Goal: Information Seeking & Learning: Learn about a topic

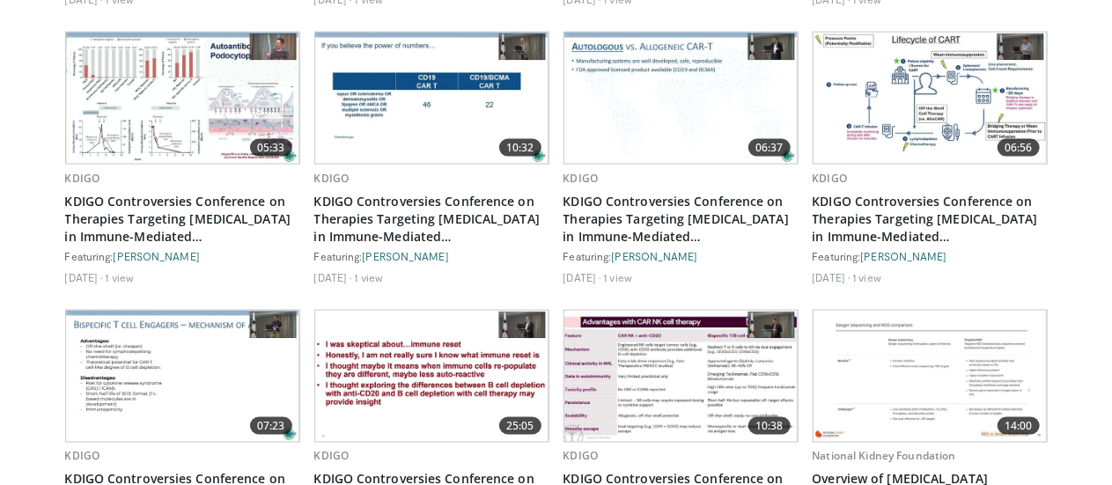
scroll to position [1314, 0]
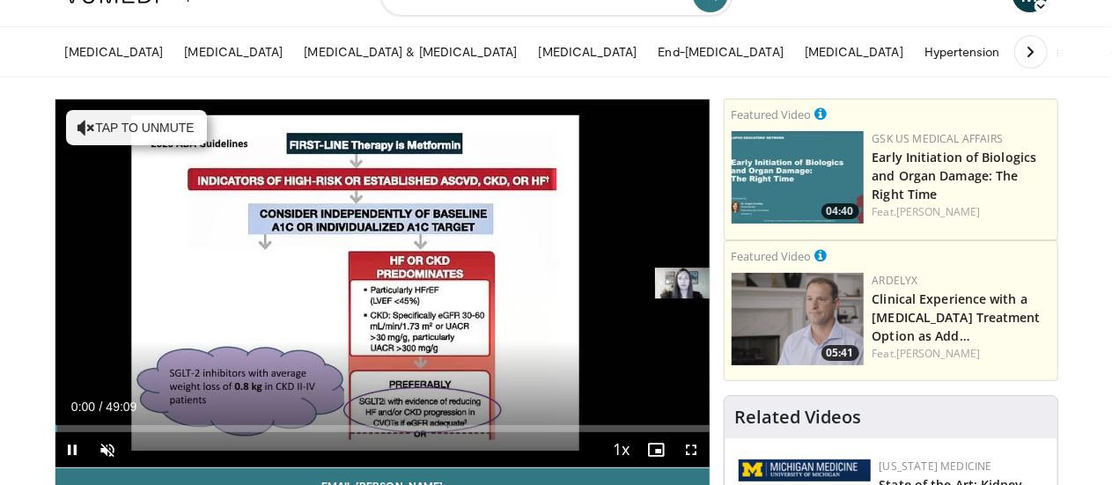
scroll to position [70, 0]
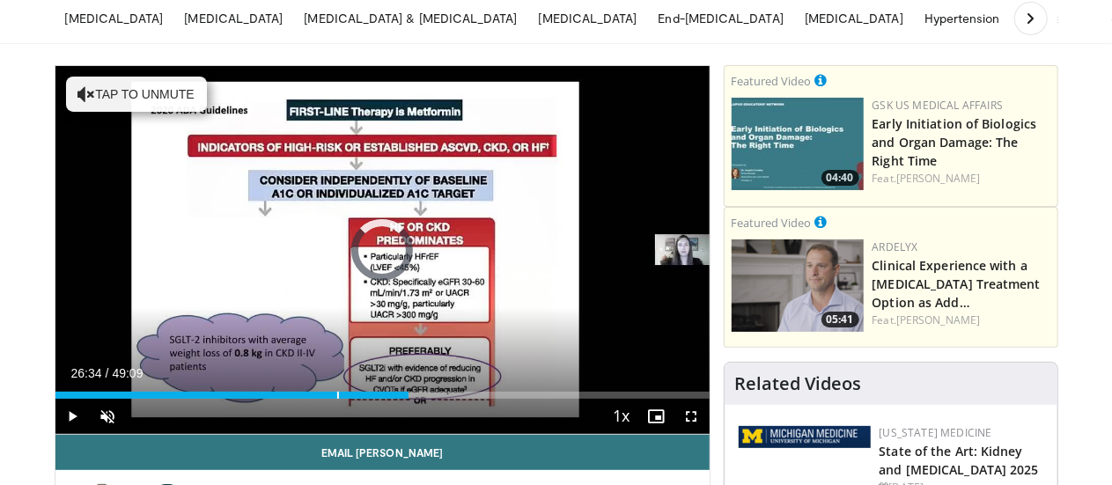
drag, startPoint x: 396, startPoint y: 425, endPoint x: 0, endPoint y: 411, distance: 396.4
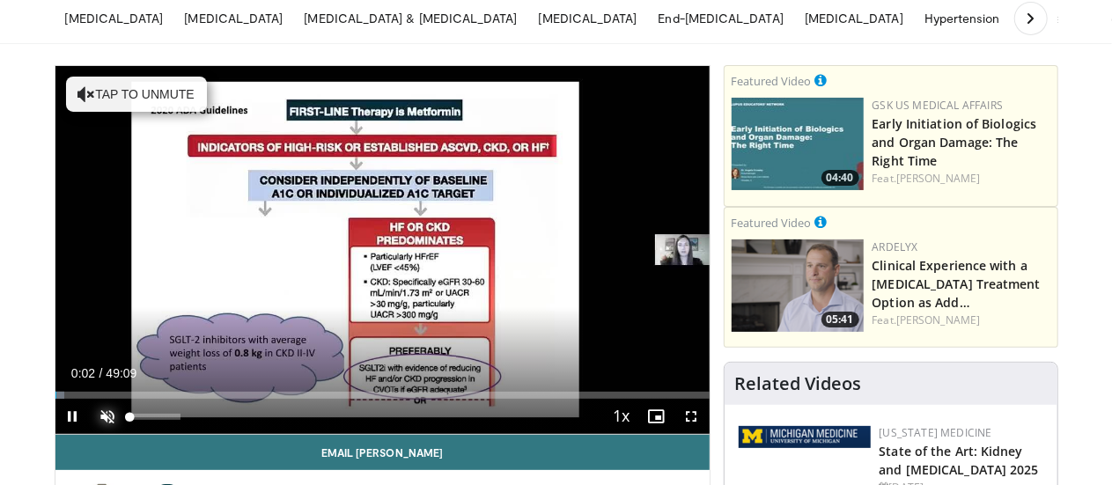
click at [91, 434] on span "Video Player" at bounding box center [108, 416] width 35 height 35
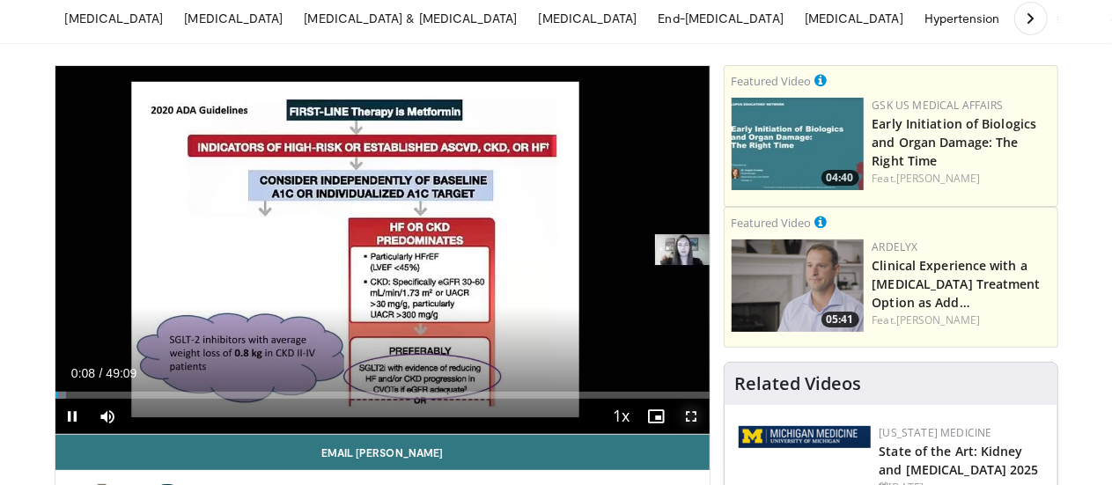
click at [707, 434] on span "Video Player" at bounding box center [691, 416] width 35 height 35
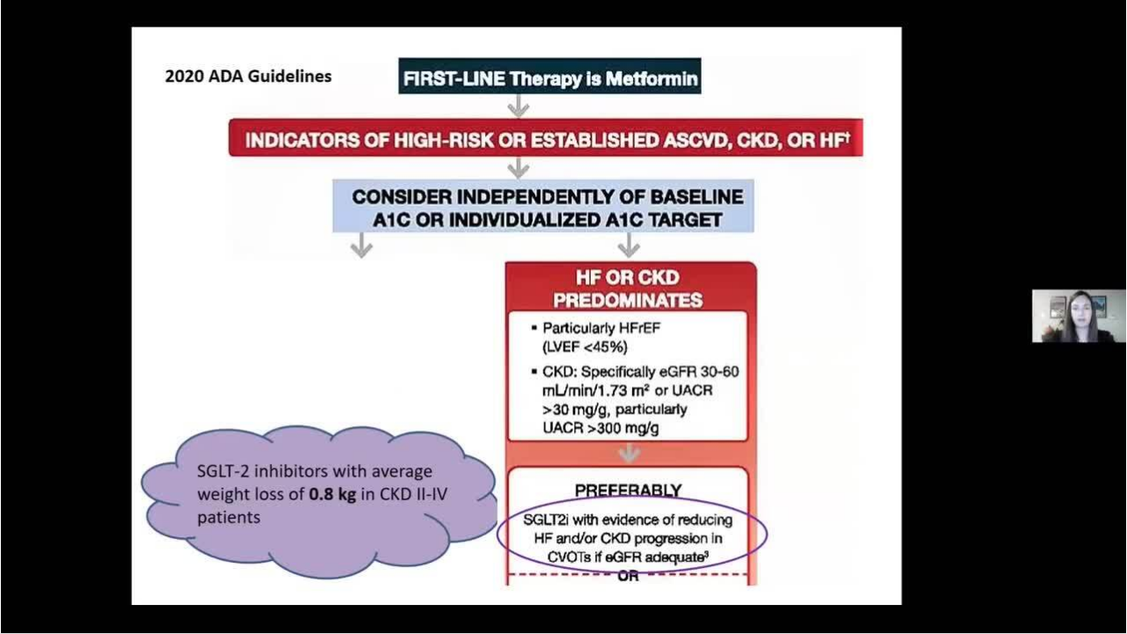
click at [4, 481] on div "10 seconds Tap to unmute" at bounding box center [563, 316] width 1127 height 633
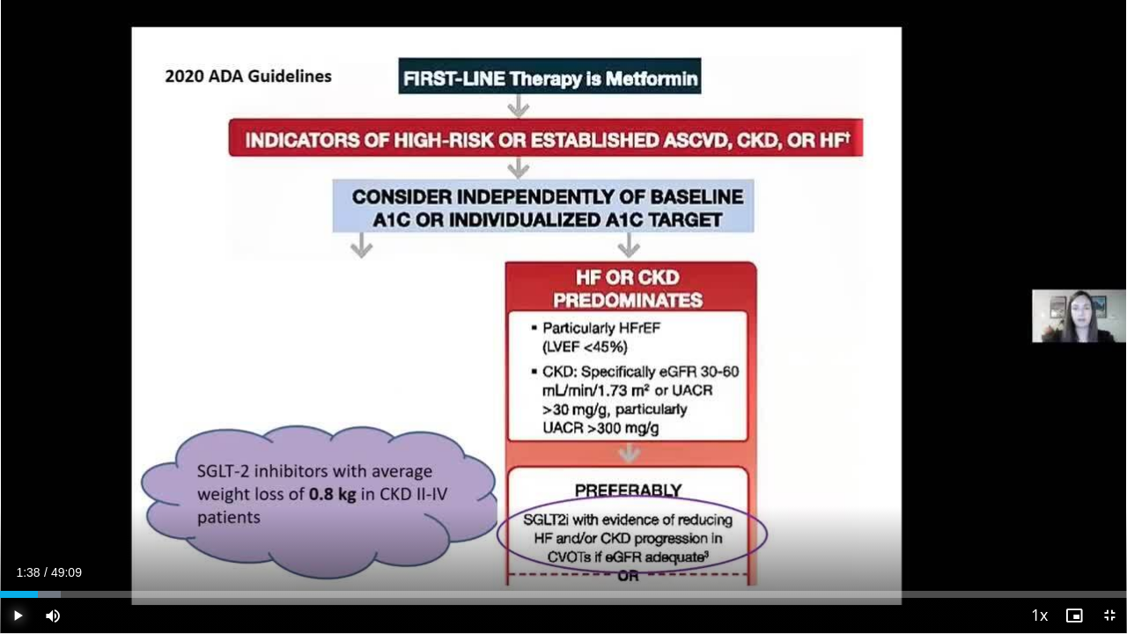
click at [13, 484] on span "Video Player" at bounding box center [17, 615] width 35 height 35
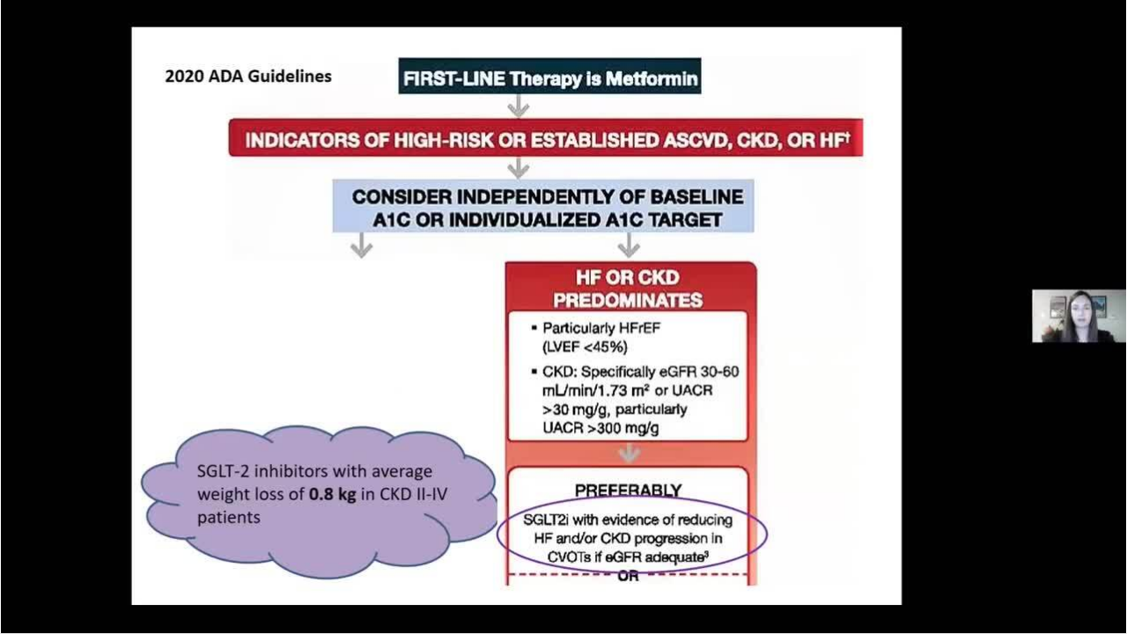
click at [13, 484] on video-js "**********" at bounding box center [563, 317] width 1127 height 634
click at [0, 435] on div "10 seconds Tap to unmute" at bounding box center [563, 316] width 1127 height 633
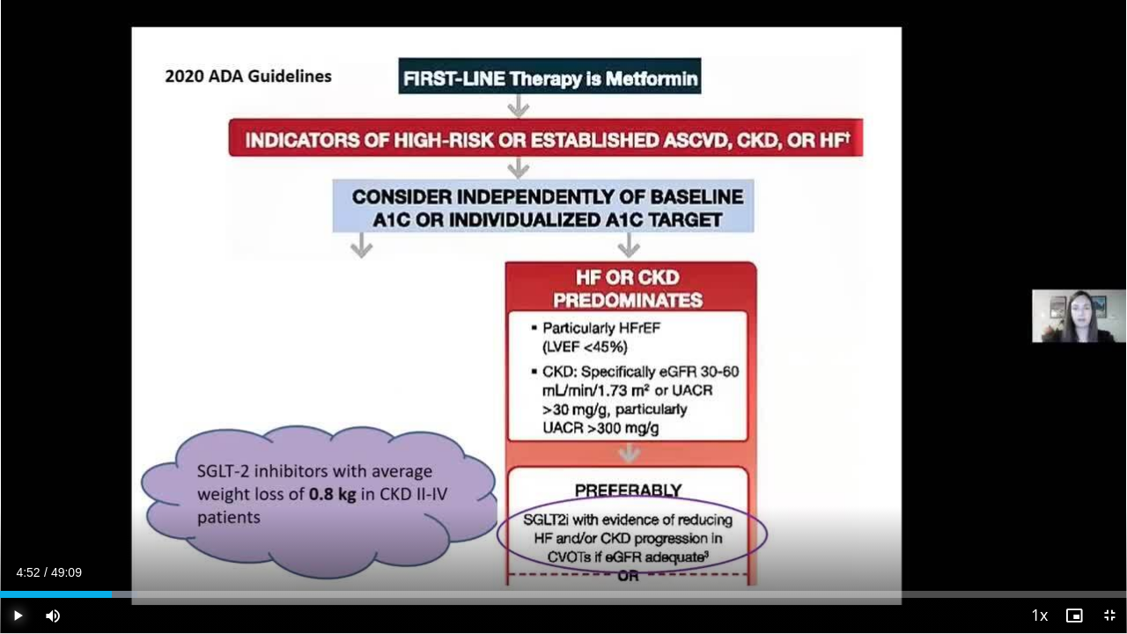
click at [14, 484] on span "Video Player" at bounding box center [17, 615] width 35 height 35
click at [14, 484] on video-js "**********" at bounding box center [563, 317] width 1127 height 634
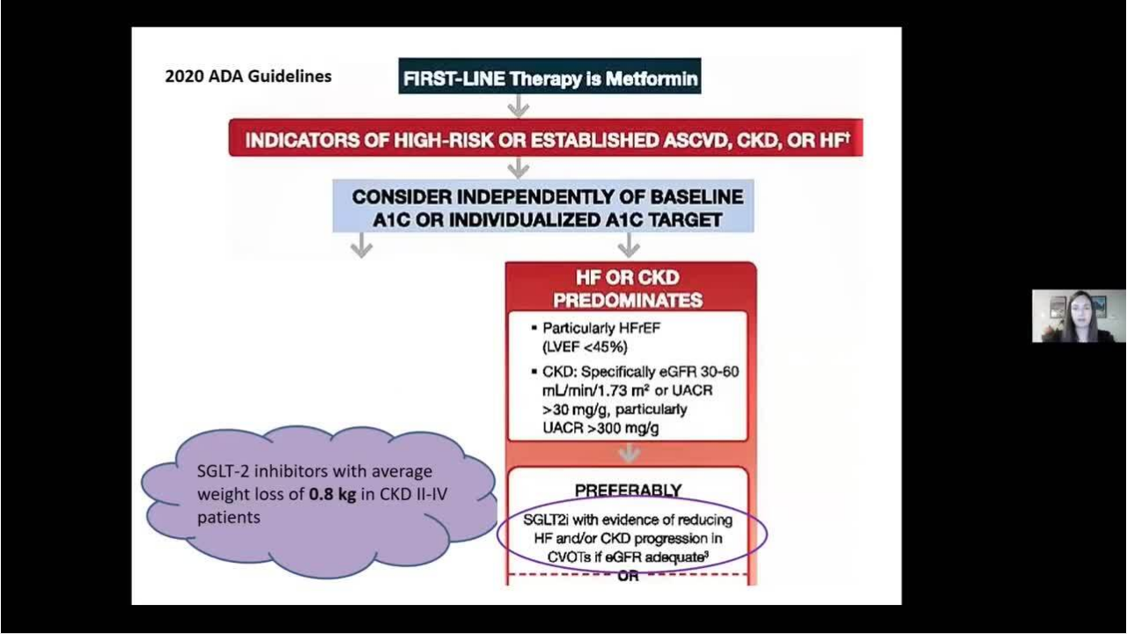
click at [72, 484] on div "10 seconds Tap to unmute" at bounding box center [563, 316] width 1127 height 633
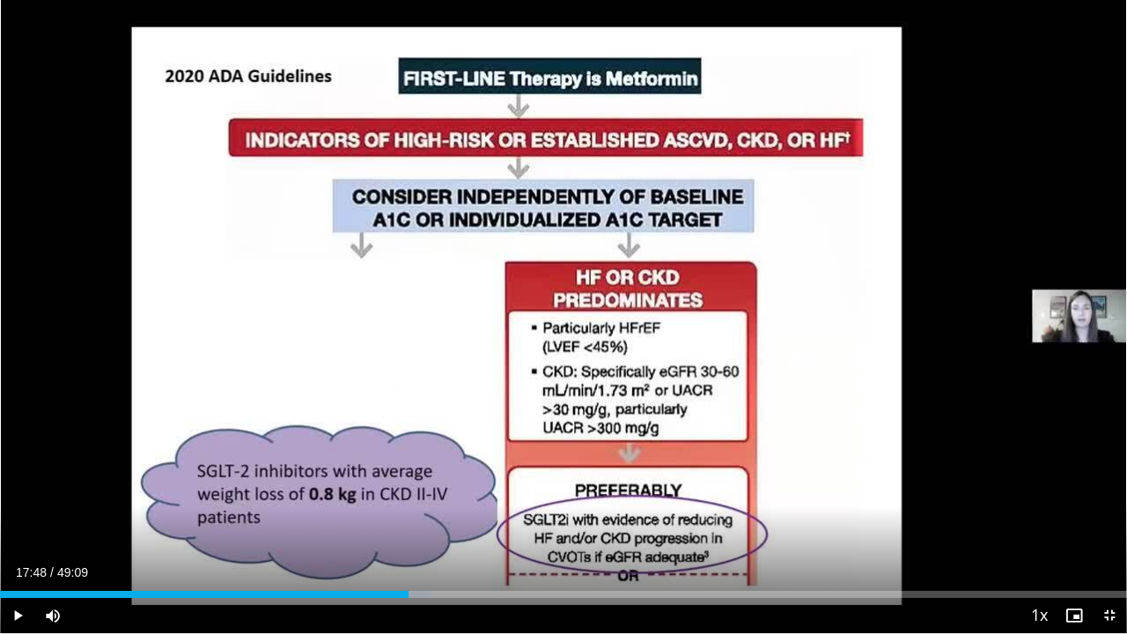
click at [261, 387] on div "10 seconds Tap to unmute" at bounding box center [563, 316] width 1127 height 633
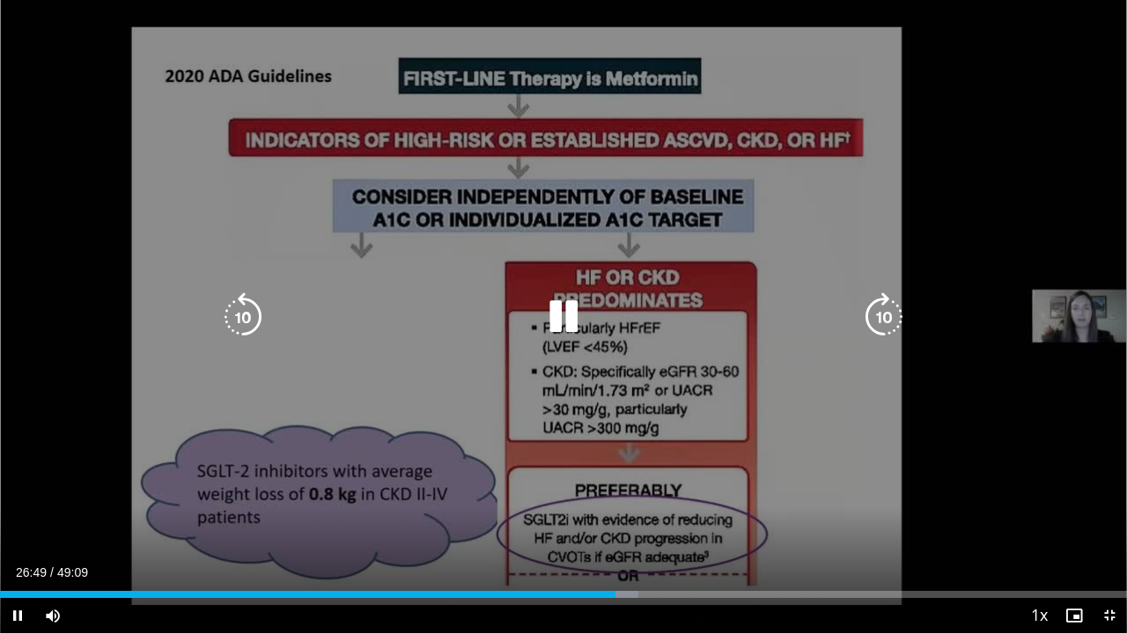
click at [558, 320] on icon "Video Player" at bounding box center [563, 316] width 49 height 49
click at [556, 316] on icon "Video Player" at bounding box center [563, 316] width 49 height 49
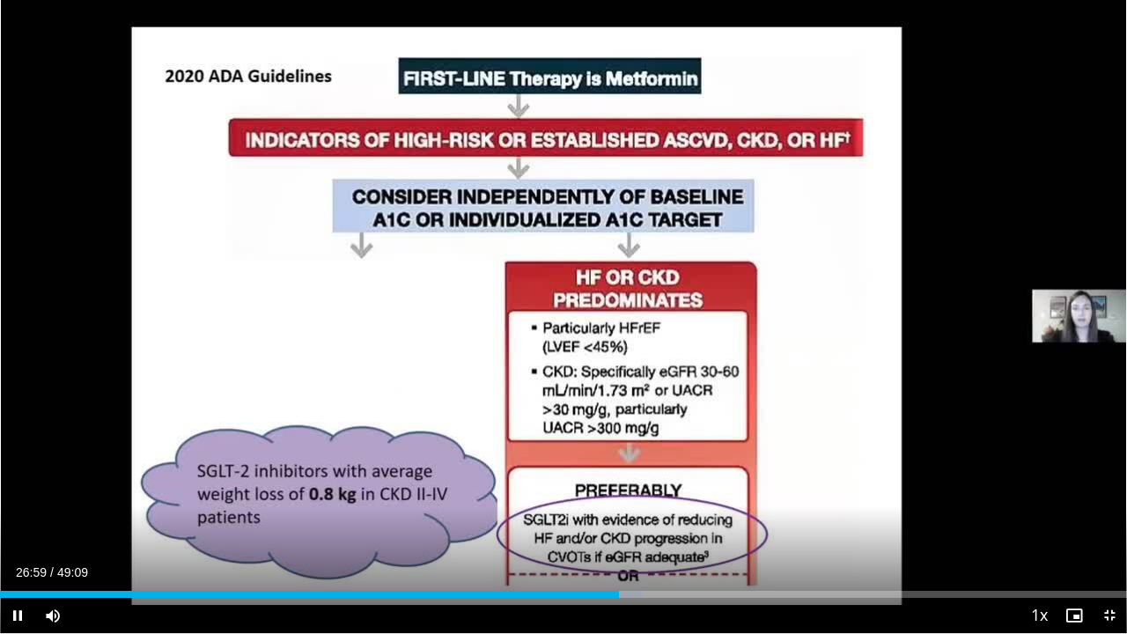
click at [556, 316] on div "10 seconds Tap to unmute" at bounding box center [563, 316] width 1127 height 633
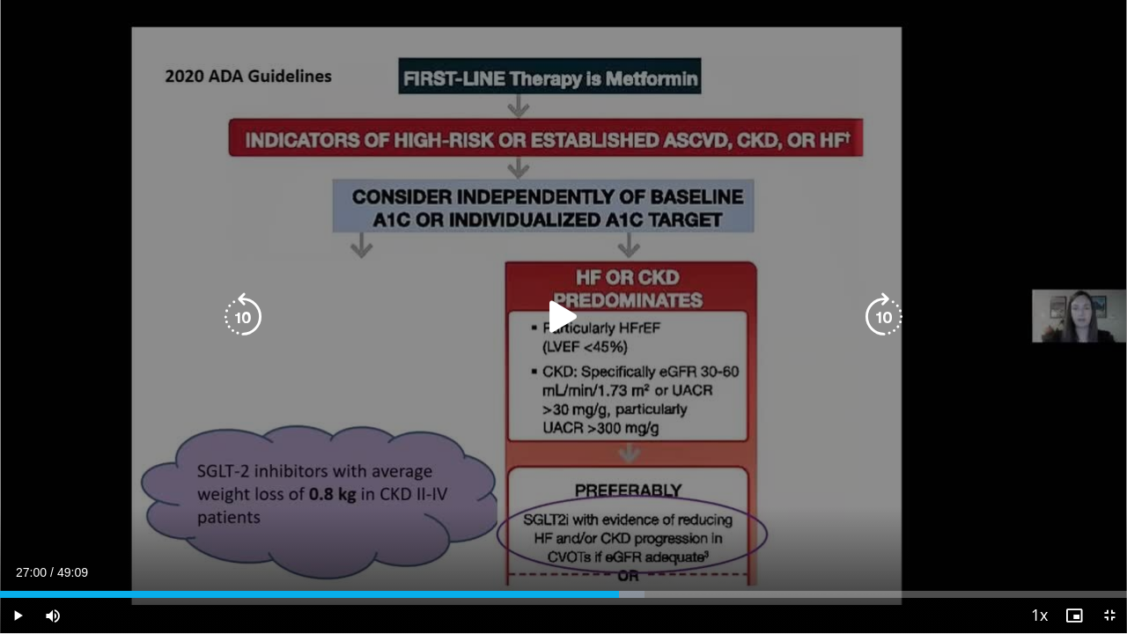
click at [569, 320] on icon "Video Player" at bounding box center [563, 316] width 49 height 49
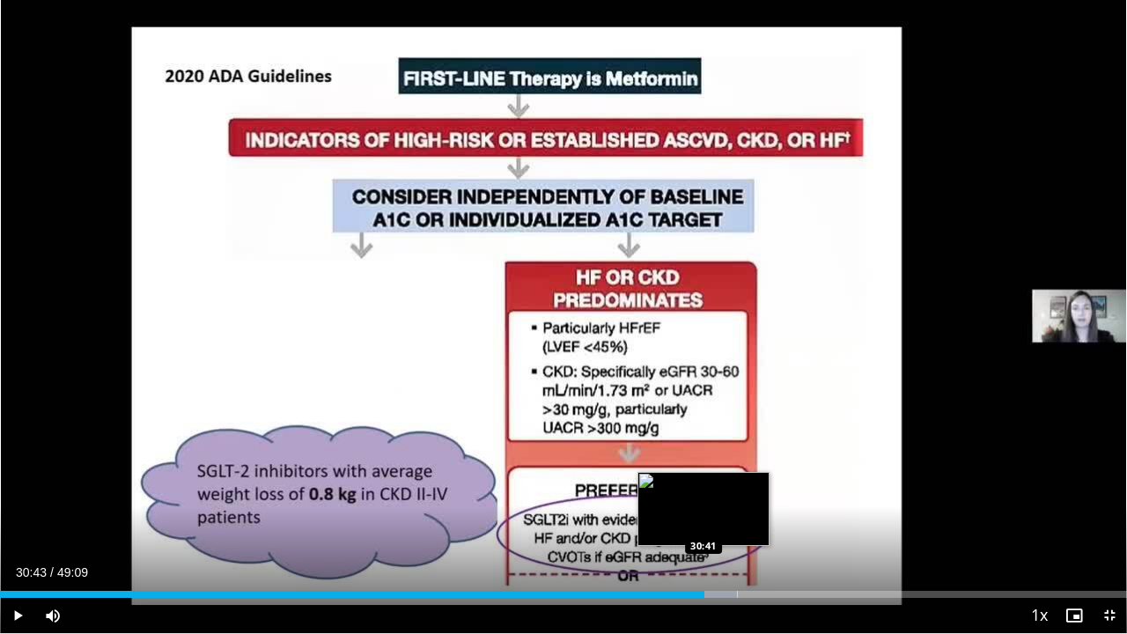
click at [704, 484] on div "Loaded : 65.43% 30:43 30:41" at bounding box center [563, 589] width 1127 height 17
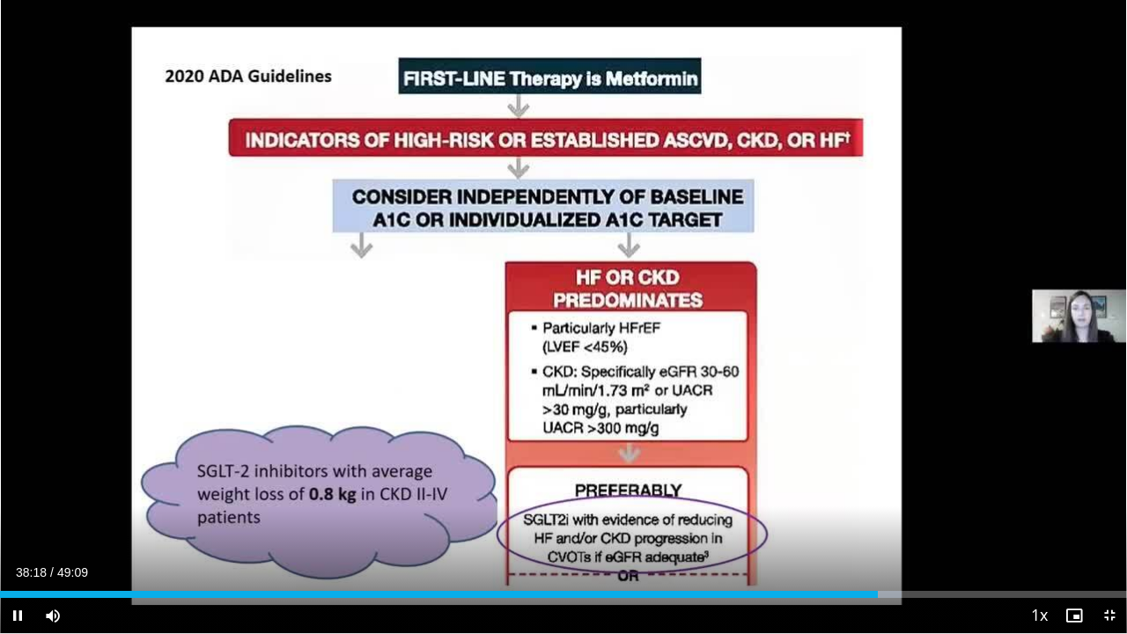
click at [797, 484] on video-js "**********" at bounding box center [563, 317] width 1127 height 634
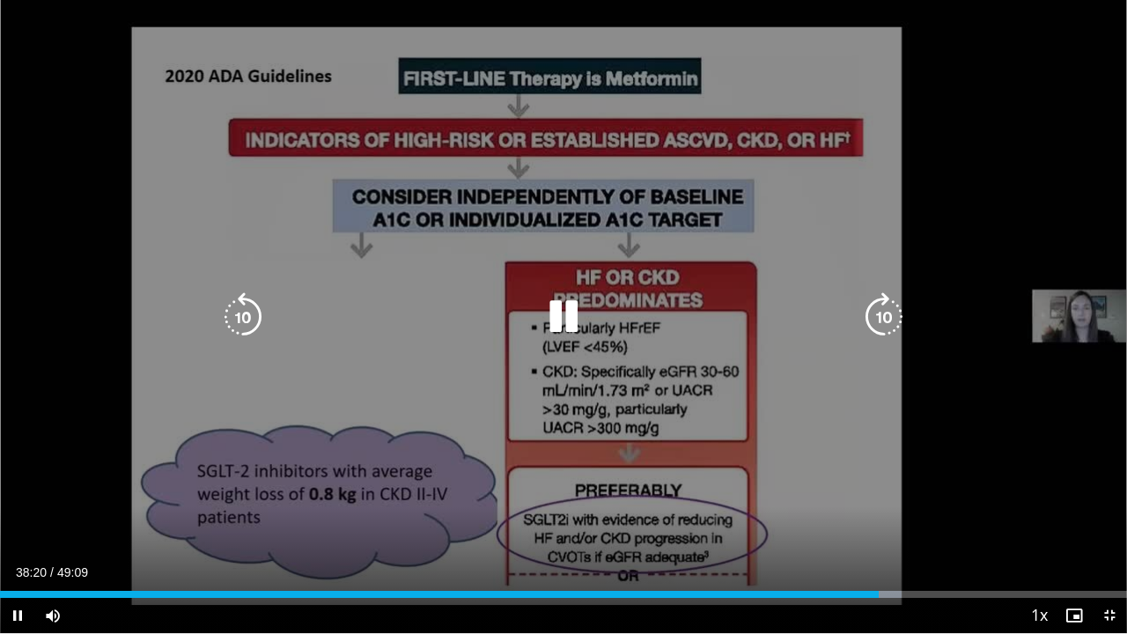
click at [563, 322] on icon "Video Player" at bounding box center [563, 316] width 49 height 49
click at [574, 331] on icon "Video Player" at bounding box center [563, 316] width 49 height 49
click at [551, 325] on icon "Video Player" at bounding box center [563, 316] width 49 height 49
click at [542, 315] on icon "Video Player" at bounding box center [563, 316] width 49 height 49
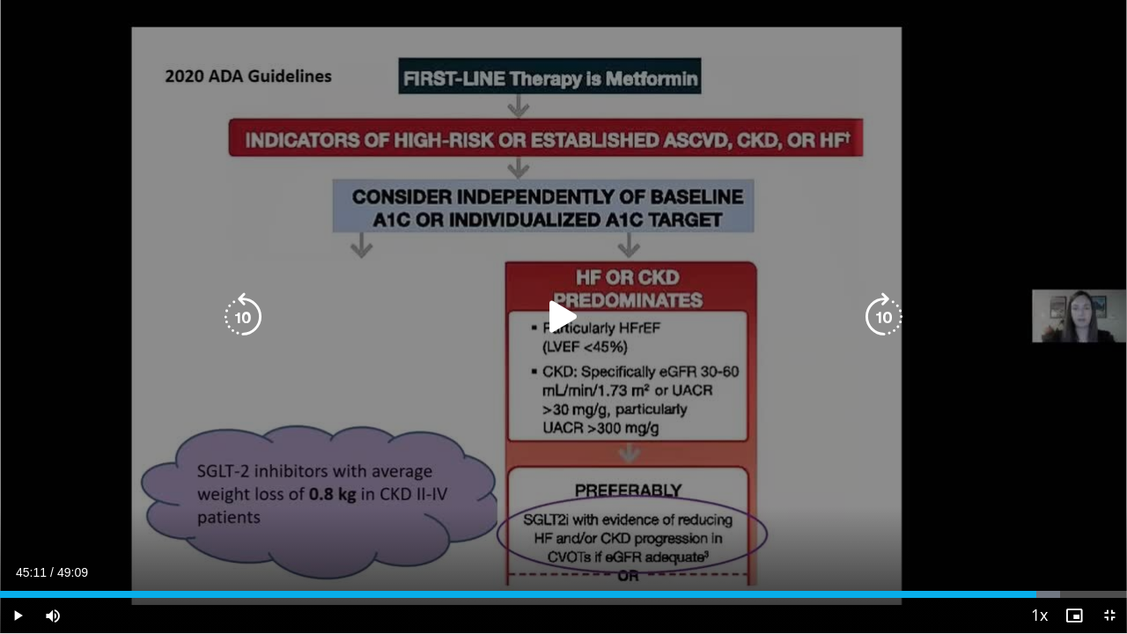
click at [565, 326] on icon "Video Player" at bounding box center [563, 316] width 49 height 49
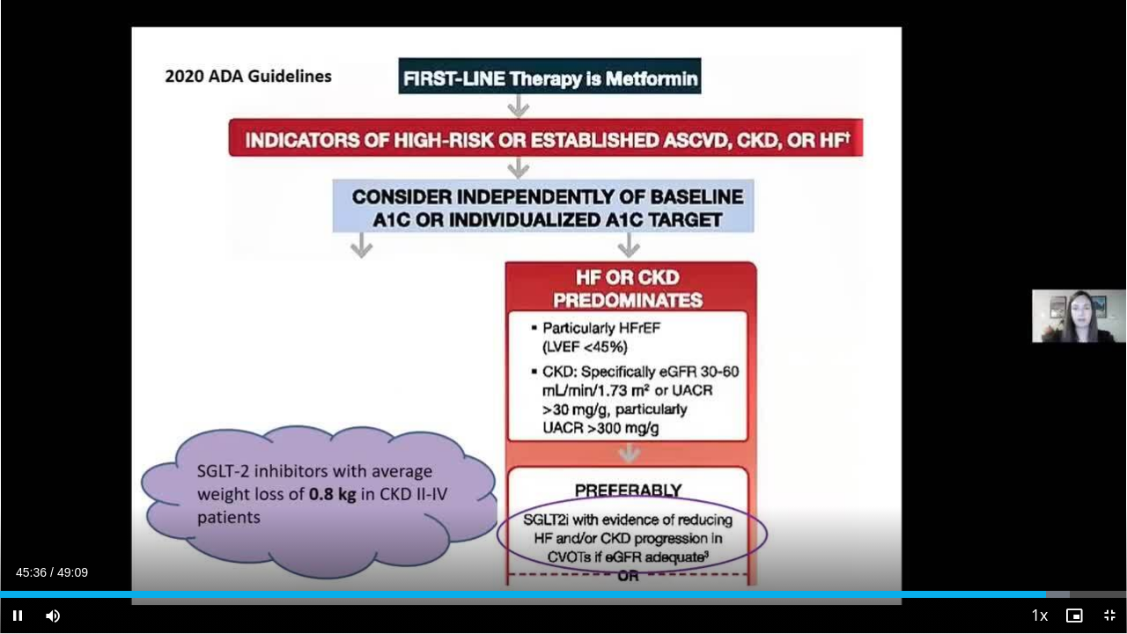
click at [507, 484] on video-js "**********" at bounding box center [563, 317] width 1127 height 634
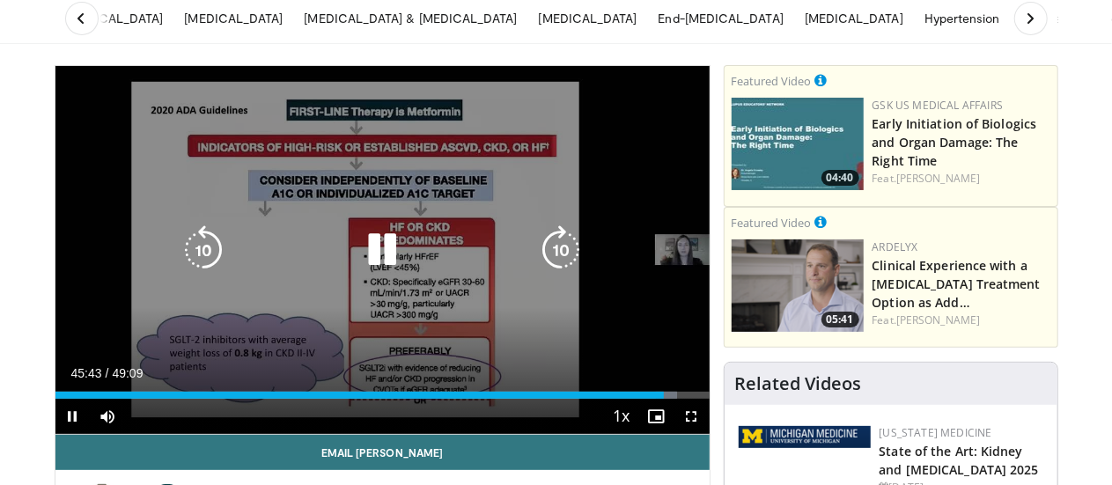
click at [364, 275] on icon "Video Player" at bounding box center [381, 249] width 49 height 49
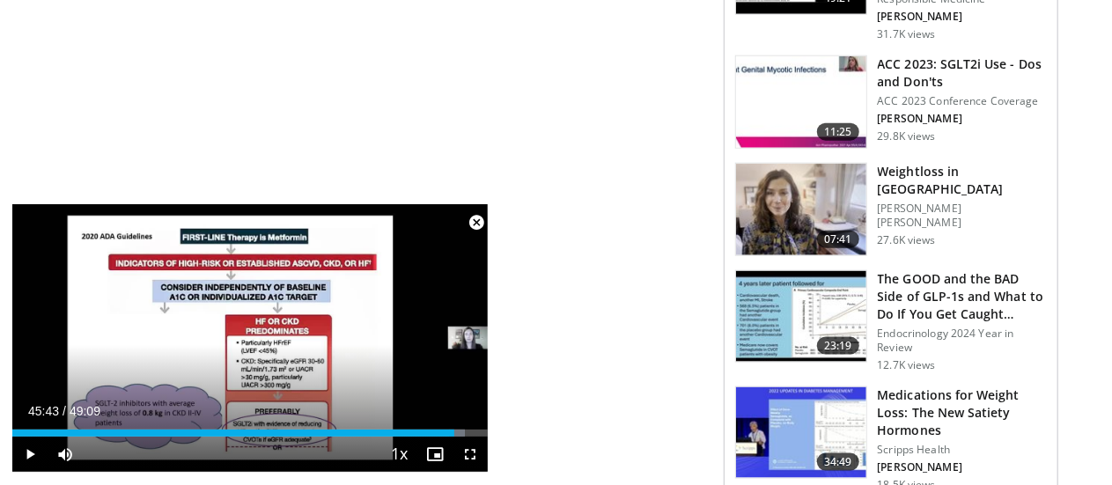
scroll to position [1068, 0]
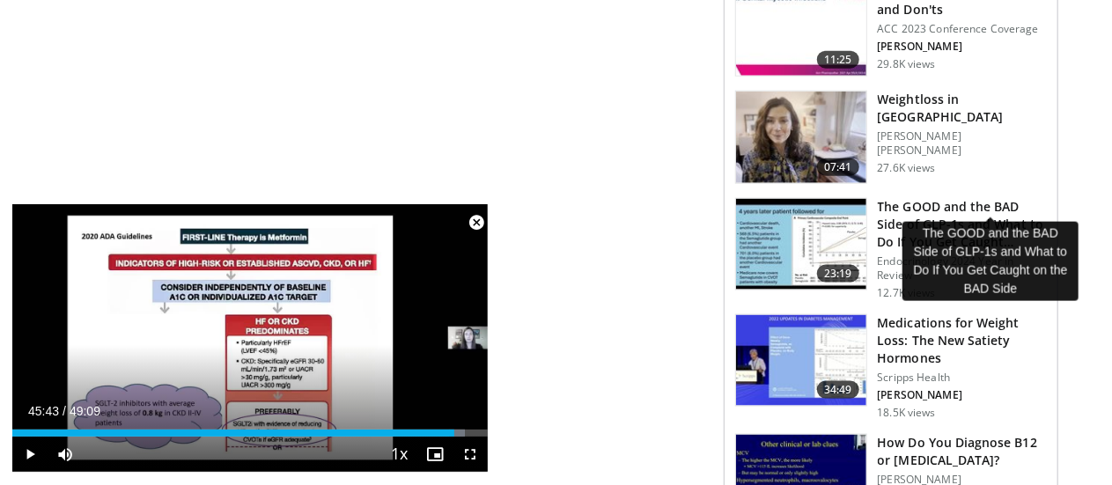
click at [933, 199] on h3 "The GOOD and the BAD Side of GLP-1s and What to Do If You Get Caught…" at bounding box center [962, 224] width 169 height 53
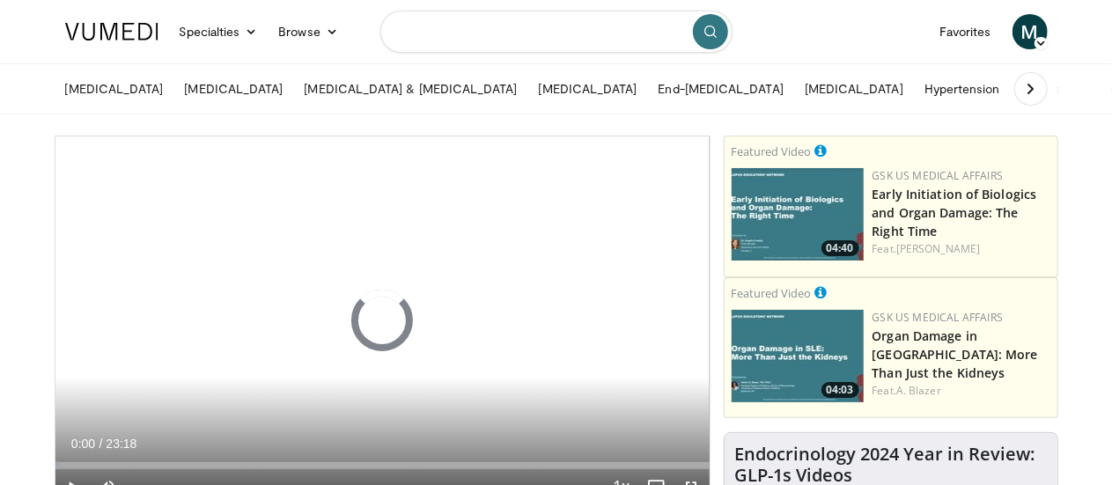
click at [430, 40] on input "Search topics, interventions" at bounding box center [556, 32] width 352 height 42
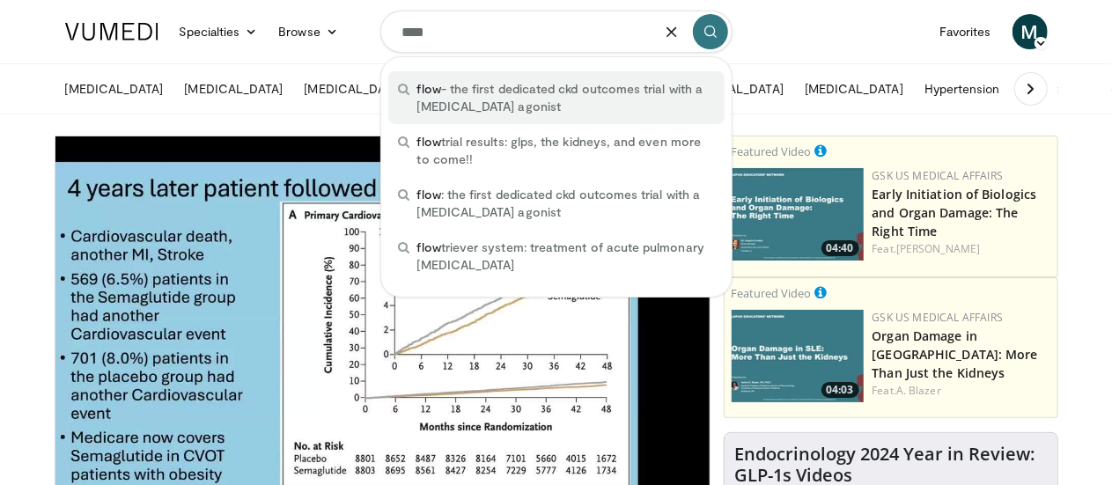
click at [550, 89] on span "flow - the first dedicated ckd outcomes trial with a glp-1 receptor agonist" at bounding box center [565, 97] width 297 height 35
type input "**********"
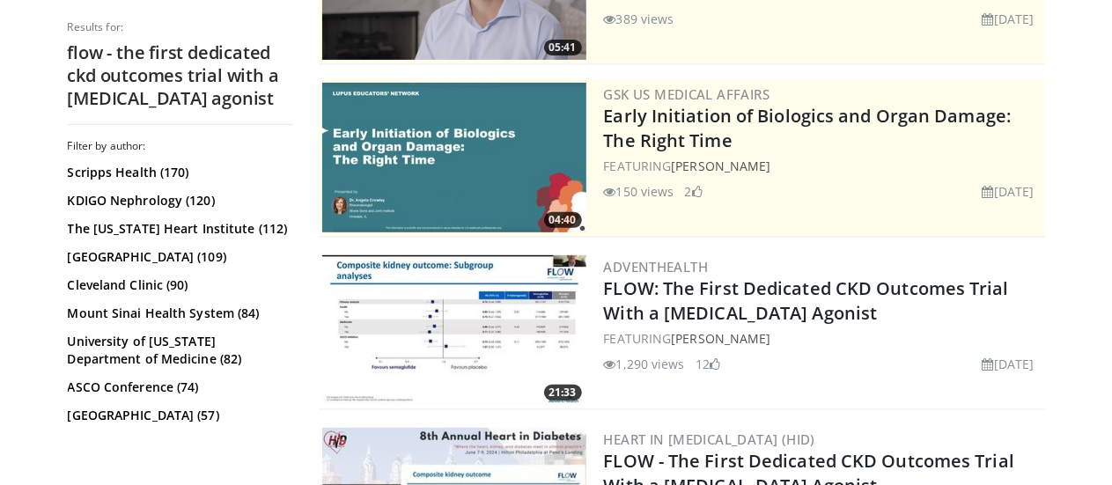
scroll to position [305, 0]
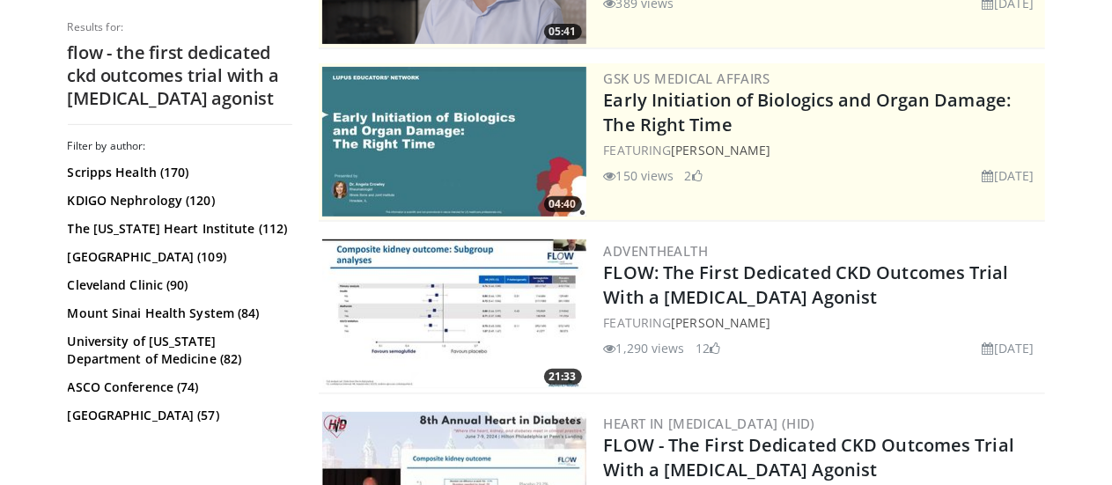
click at [468, 305] on img at bounding box center [454, 314] width 264 height 150
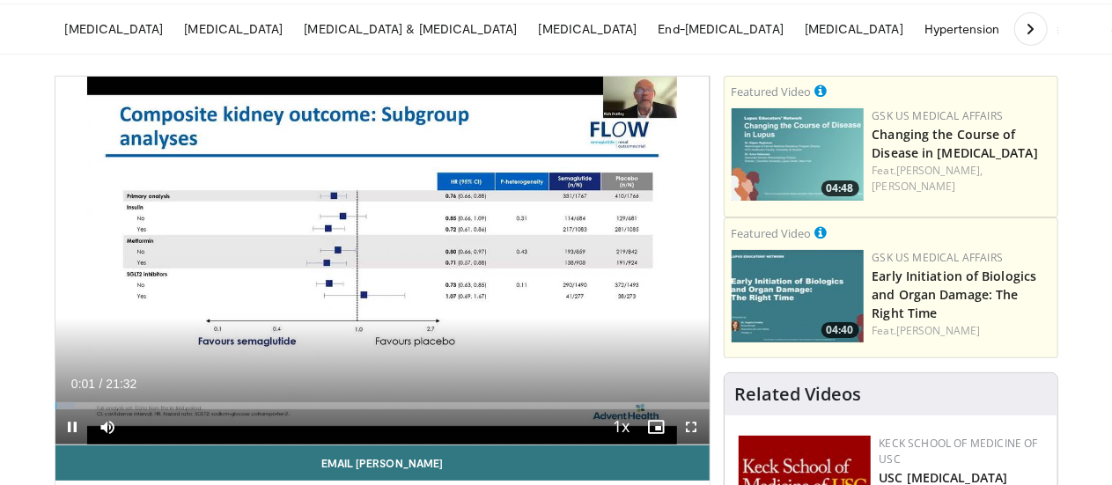
scroll to position [70, 0]
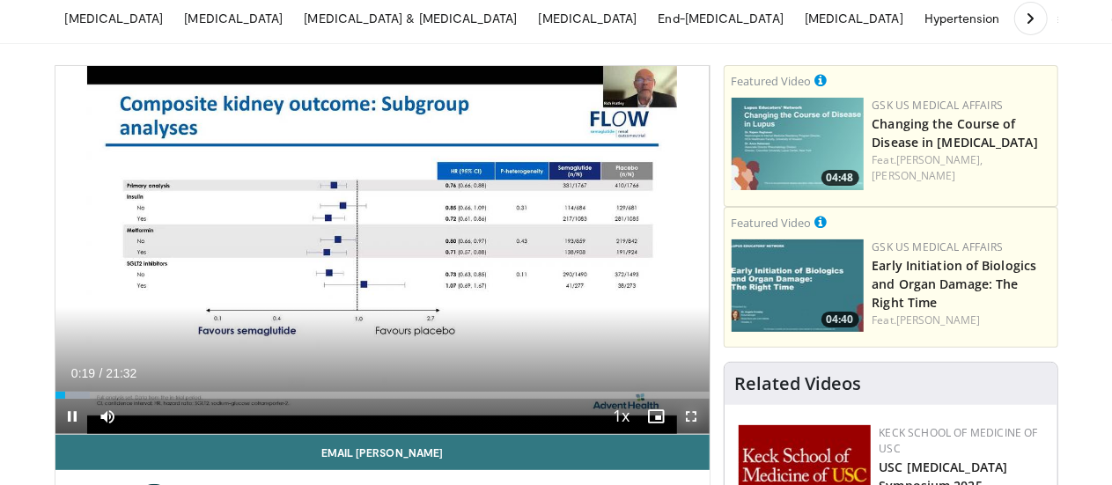
click at [707, 434] on span "Video Player" at bounding box center [691, 416] width 35 height 35
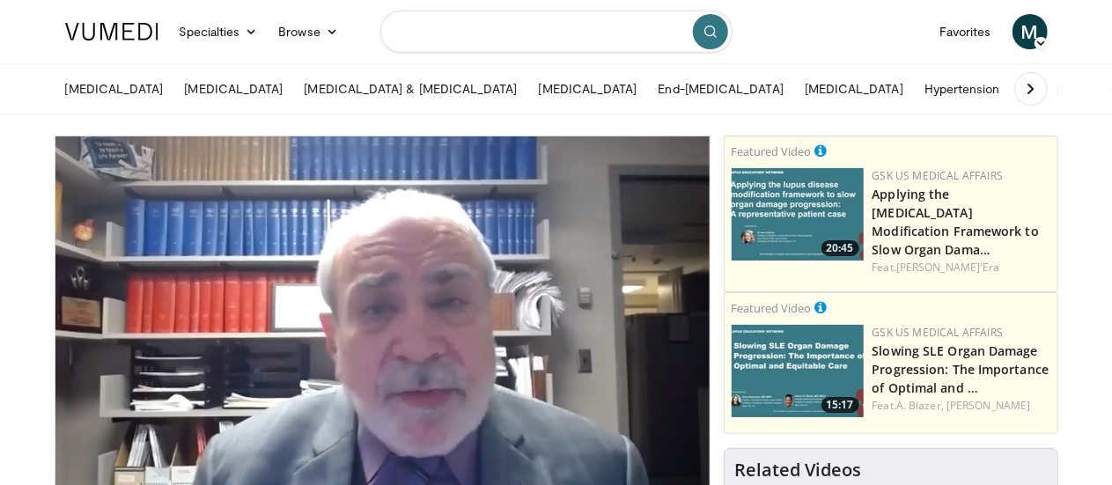
click at [478, 34] on input "Search topics, interventions" at bounding box center [556, 32] width 352 height 42
type input "**********"
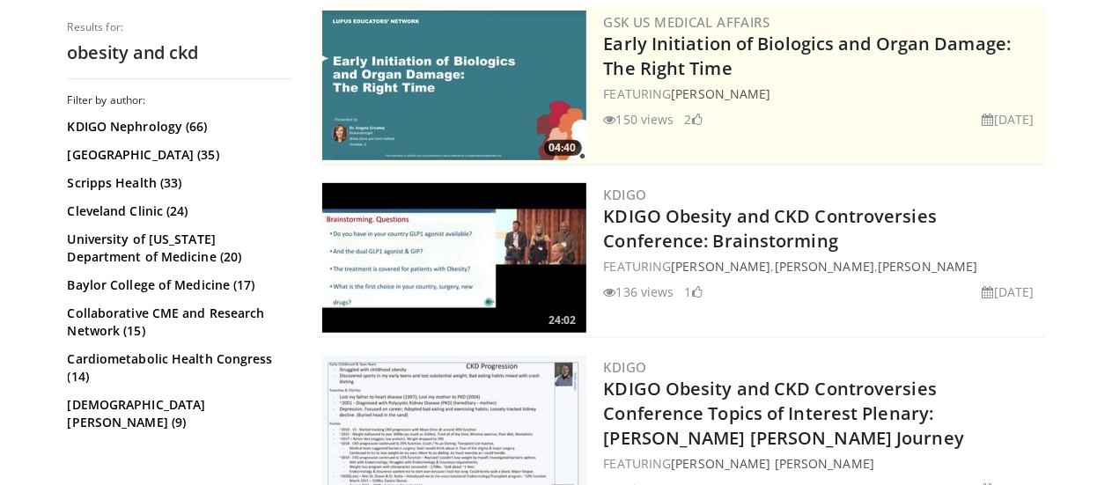
scroll to position [387, 0]
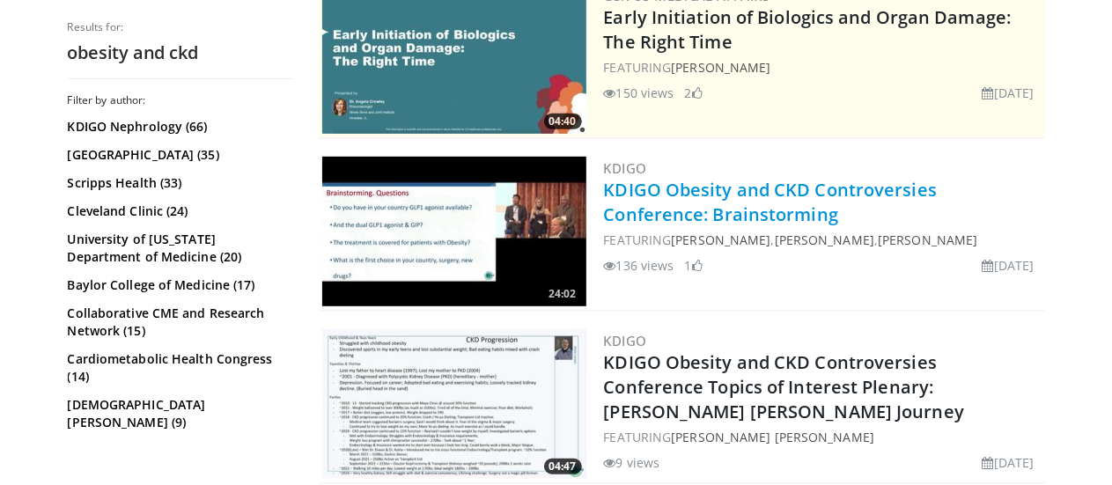
click at [679, 204] on link "KDIGO Obesity and CKD Controversies Conference: Brainstorming" at bounding box center [771, 202] width 334 height 48
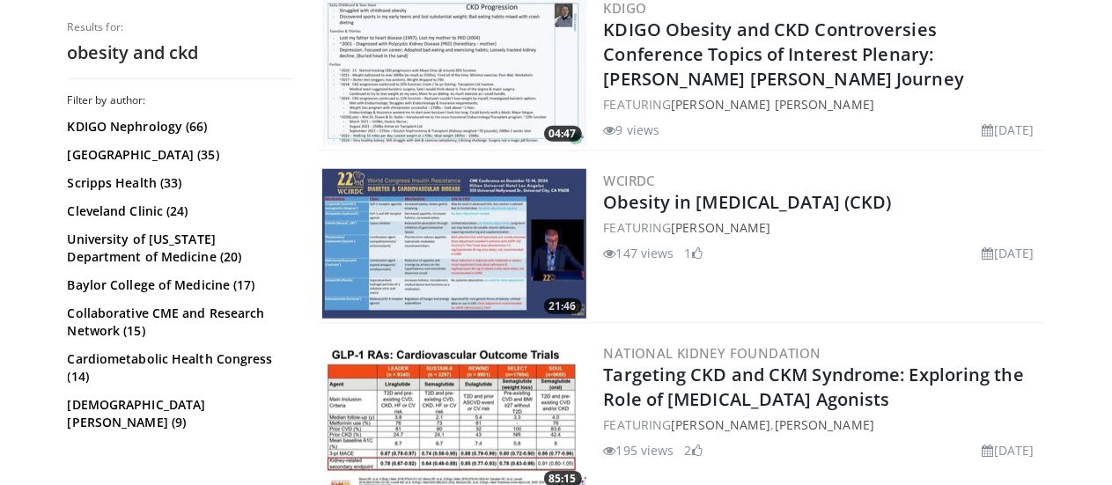
scroll to position [704, 0]
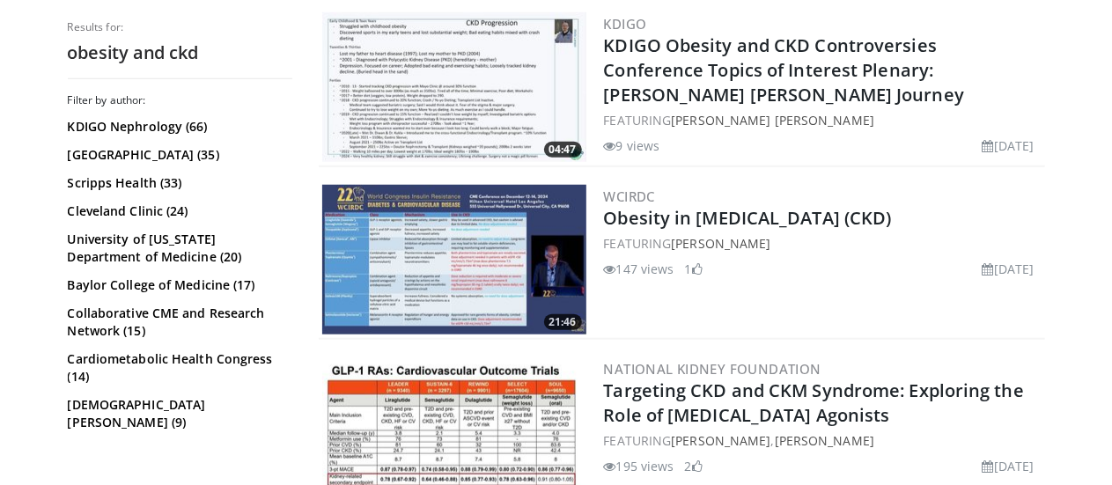
click at [518, 239] on img at bounding box center [454, 260] width 264 height 150
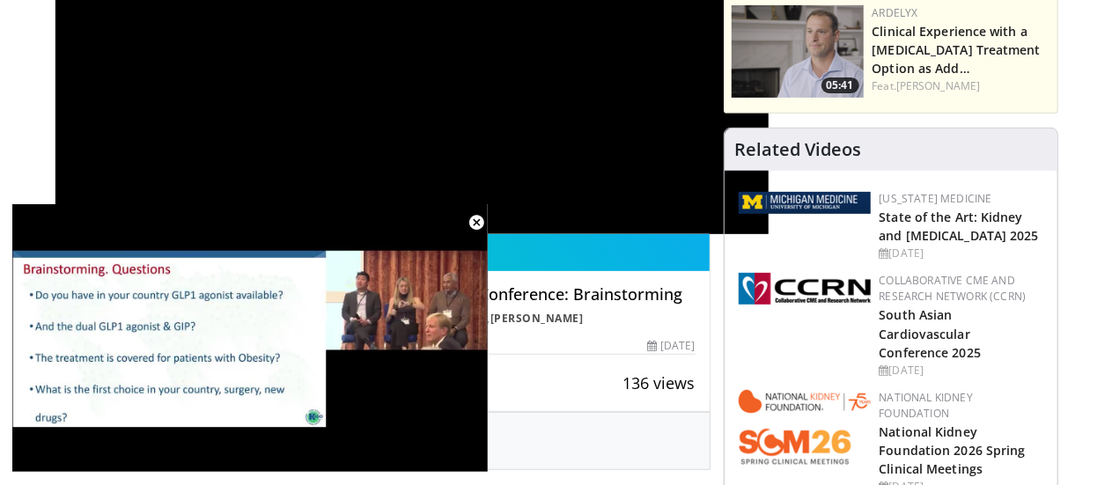
scroll to position [340, 0]
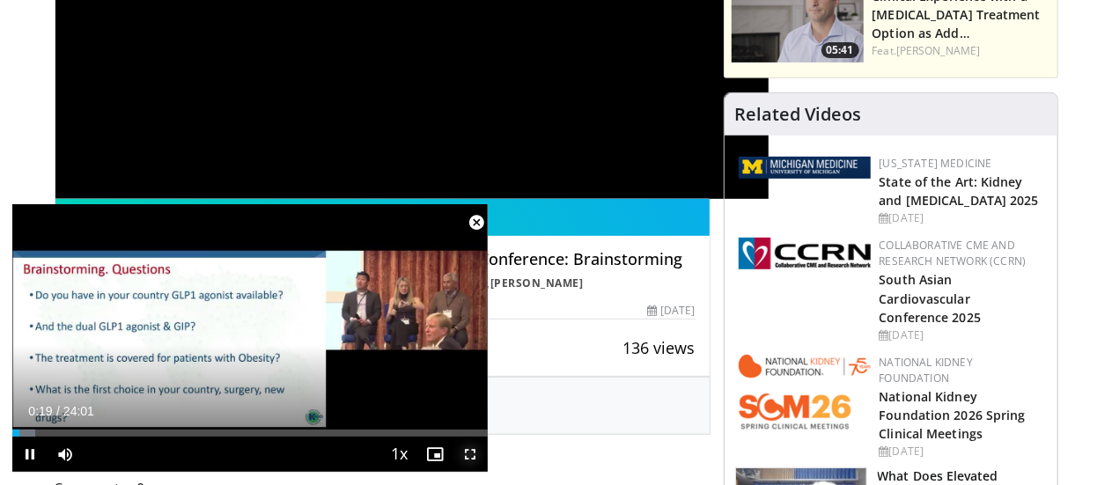
click at [472, 448] on span "Video Player" at bounding box center [469, 454] width 35 height 35
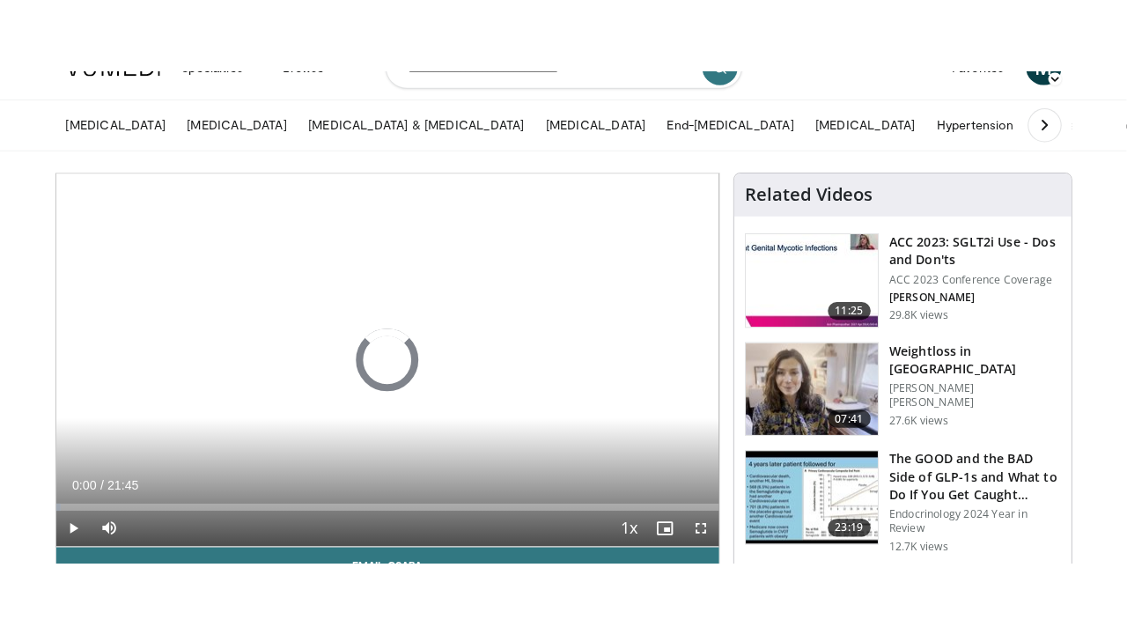
scroll to position [164, 0]
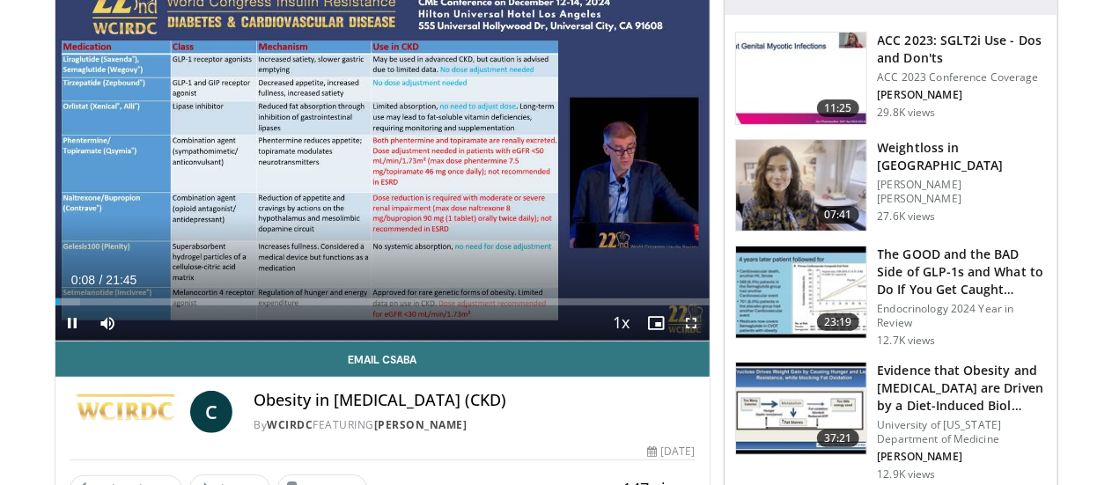
click at [706, 341] on span "Video Player" at bounding box center [691, 322] width 35 height 35
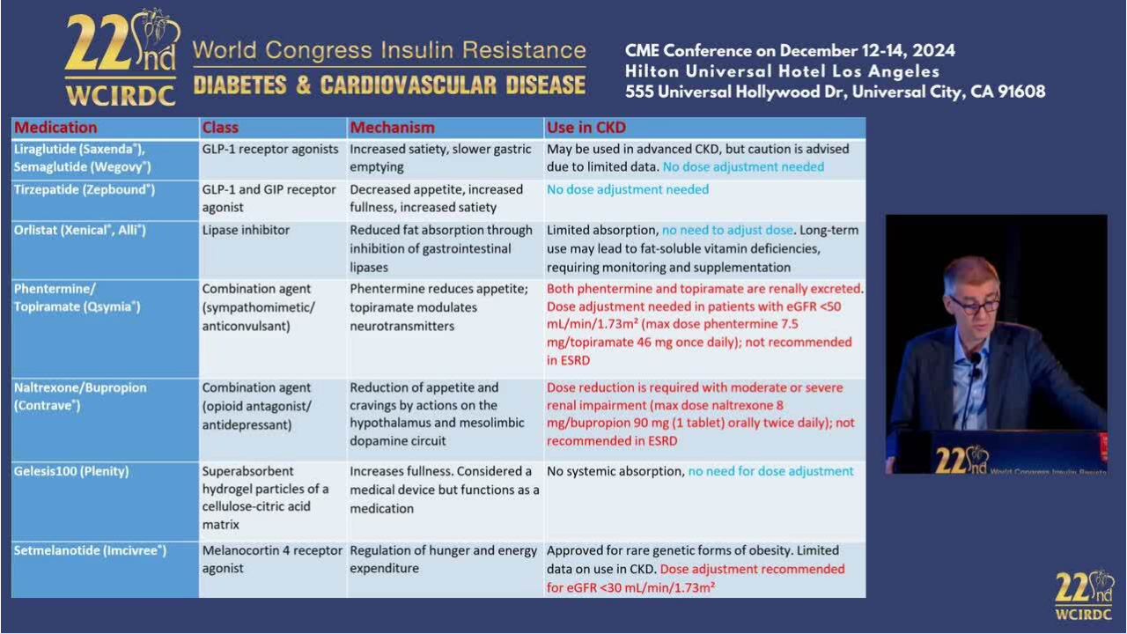
click at [839, 484] on video-js "**********" at bounding box center [563, 317] width 1127 height 634
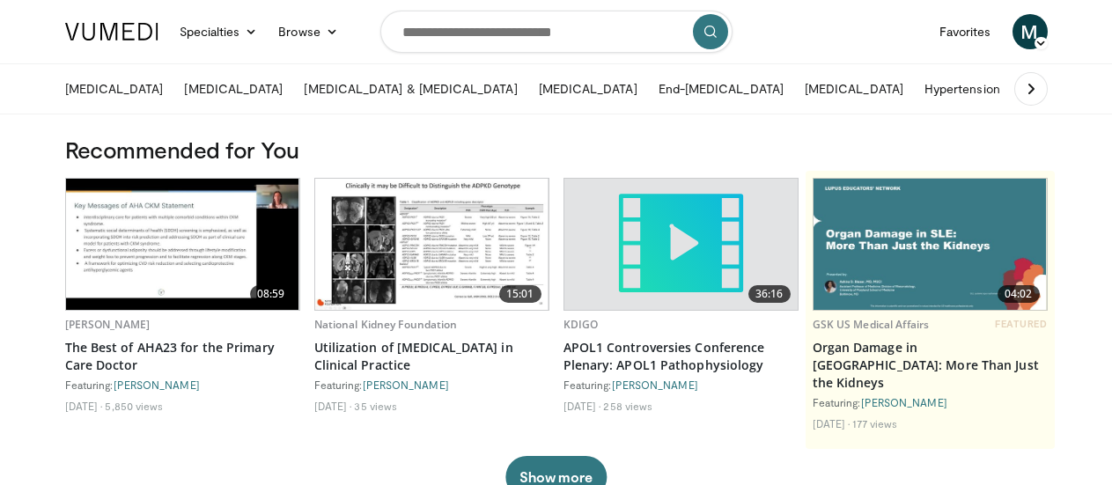
scroll to position [1314, 0]
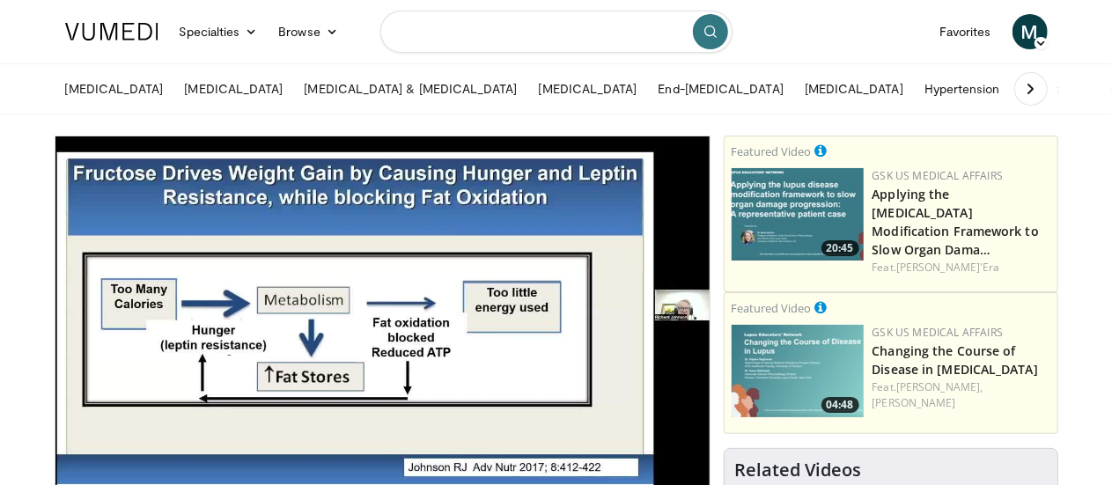
click at [577, 26] on input "Search topics, interventions" at bounding box center [556, 32] width 352 height 42
type input "**********"
click at [710, 29] on icon "submit" at bounding box center [710, 32] width 14 height 14
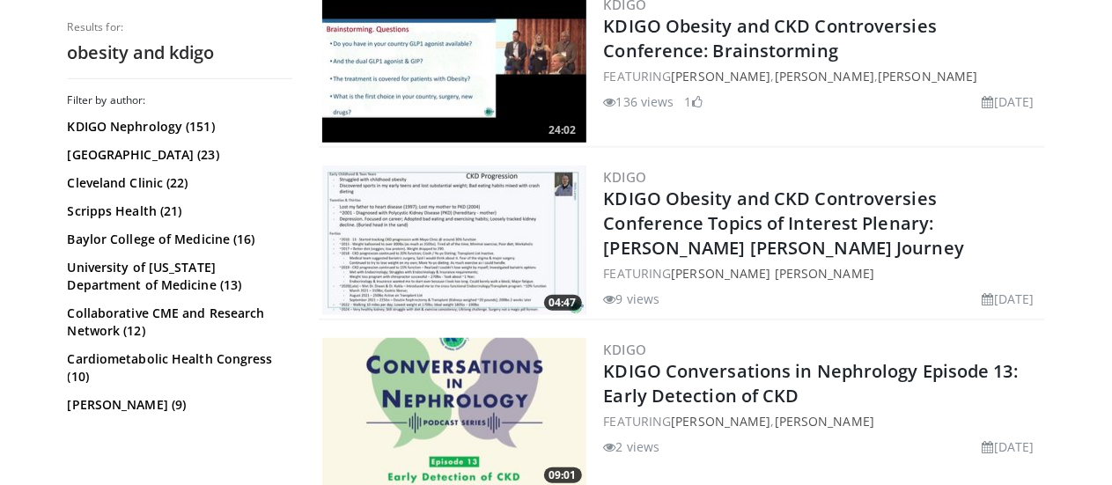
scroll to position [586, 0]
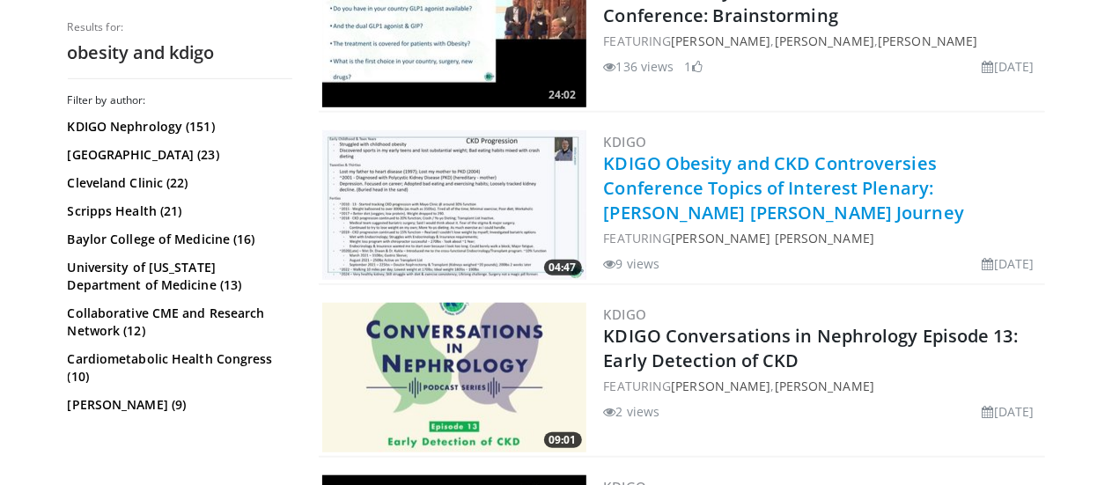
click at [771, 173] on link "KDIGO Obesity and CKD Controversies Conference Topics of Interest Plenary: [PER…" at bounding box center [784, 187] width 361 height 73
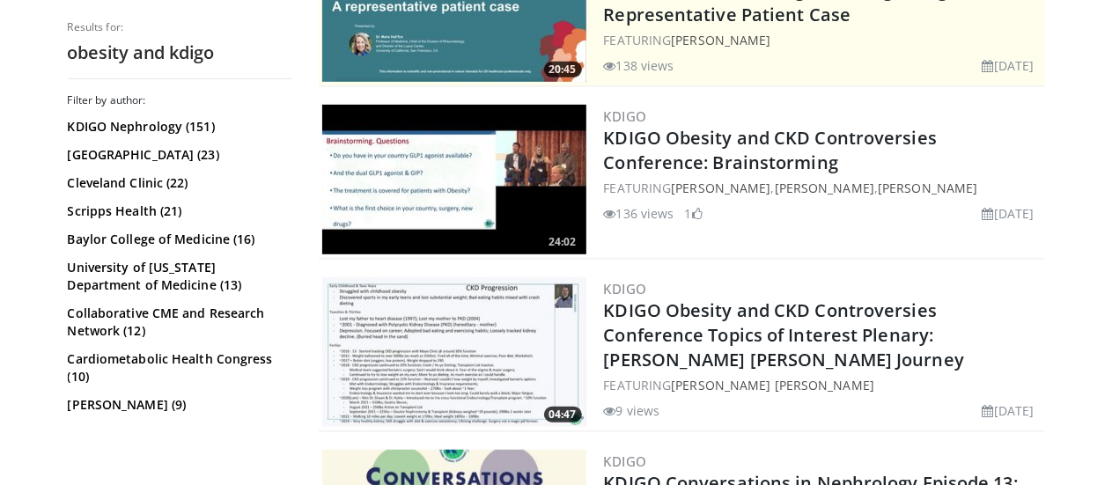
scroll to position [433, 0]
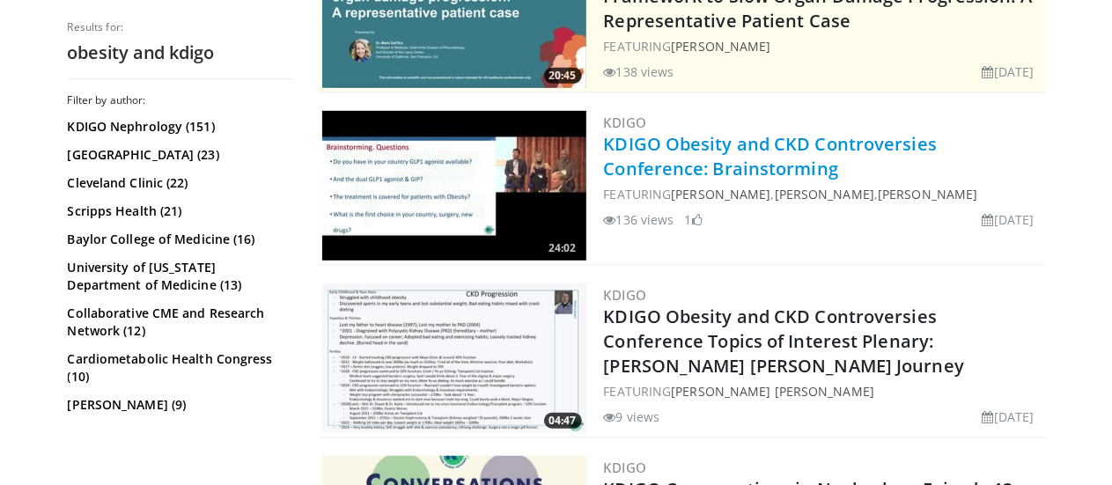
click at [615, 143] on link "KDIGO Obesity and CKD Controversies Conference: Brainstorming" at bounding box center [771, 156] width 334 height 48
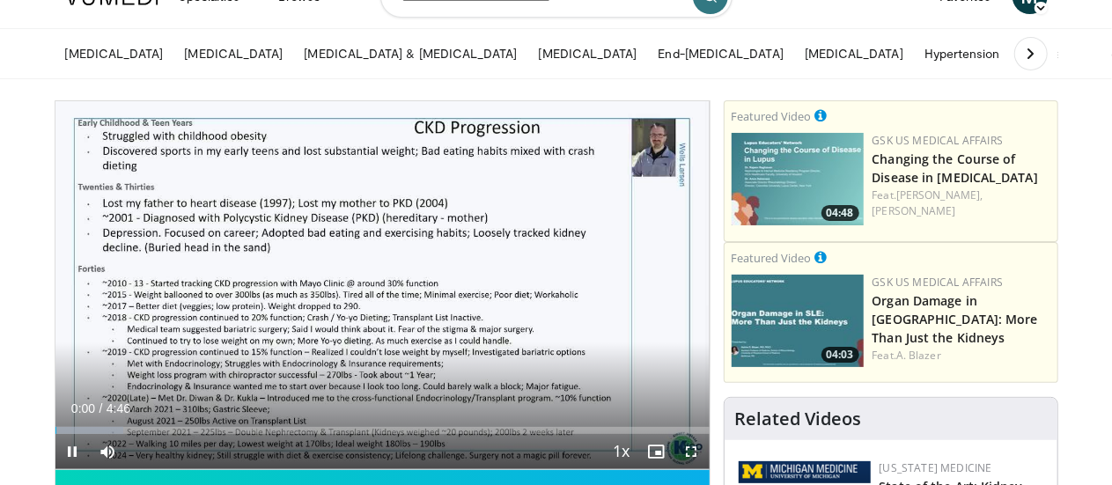
scroll to position [70, 0]
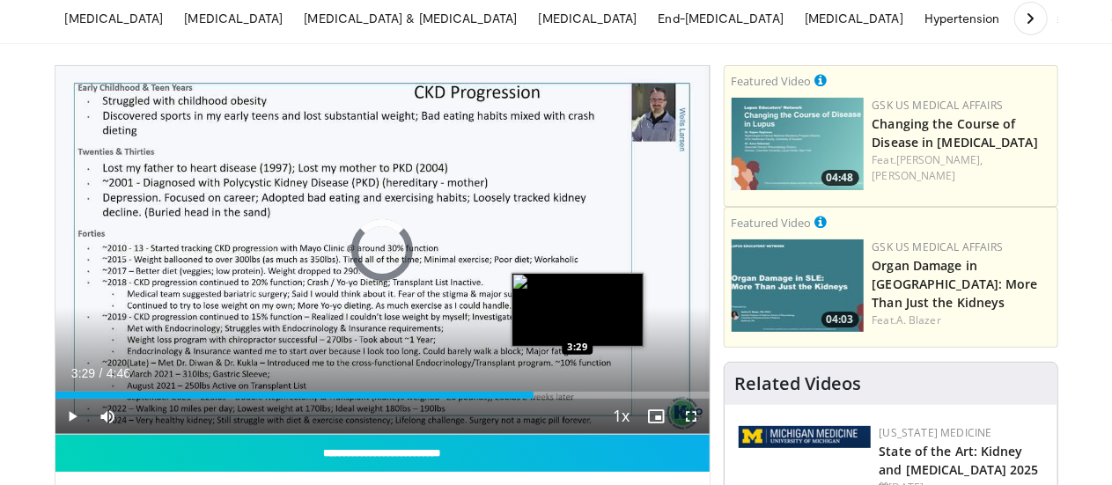
click at [533, 399] on div "Loaded : 13.94% 0:02 3:29" at bounding box center [382, 390] width 654 height 17
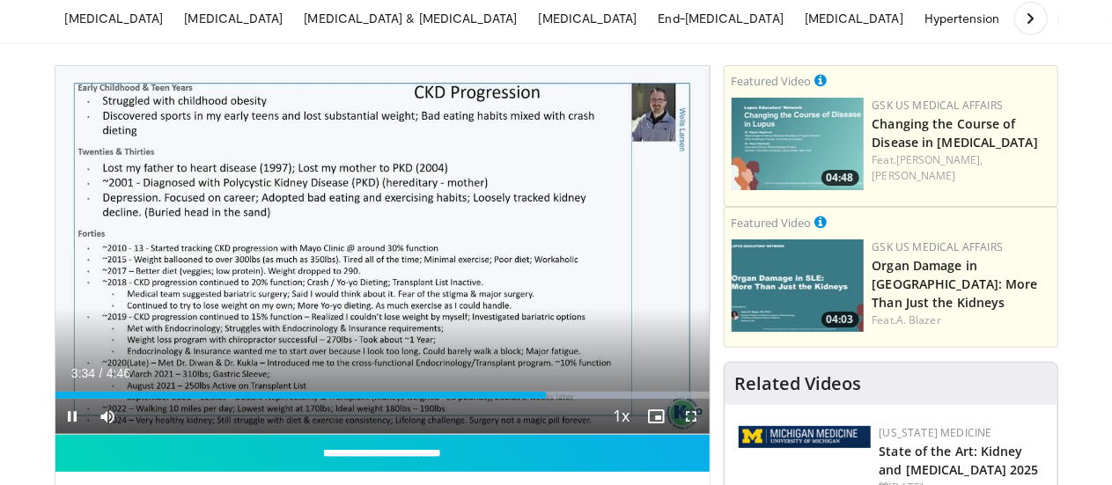
click at [702, 434] on span "Video Player" at bounding box center [691, 416] width 35 height 35
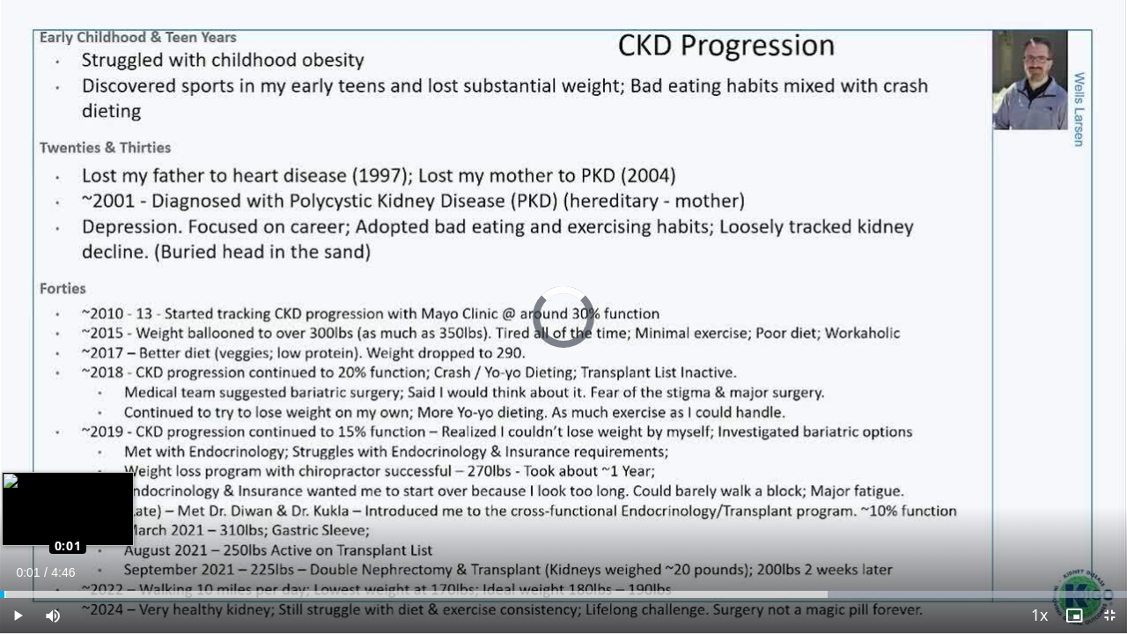
click at [4, 484] on div "Loaded : 100.00% 0:01 0:01" at bounding box center [563, 589] width 1127 height 17
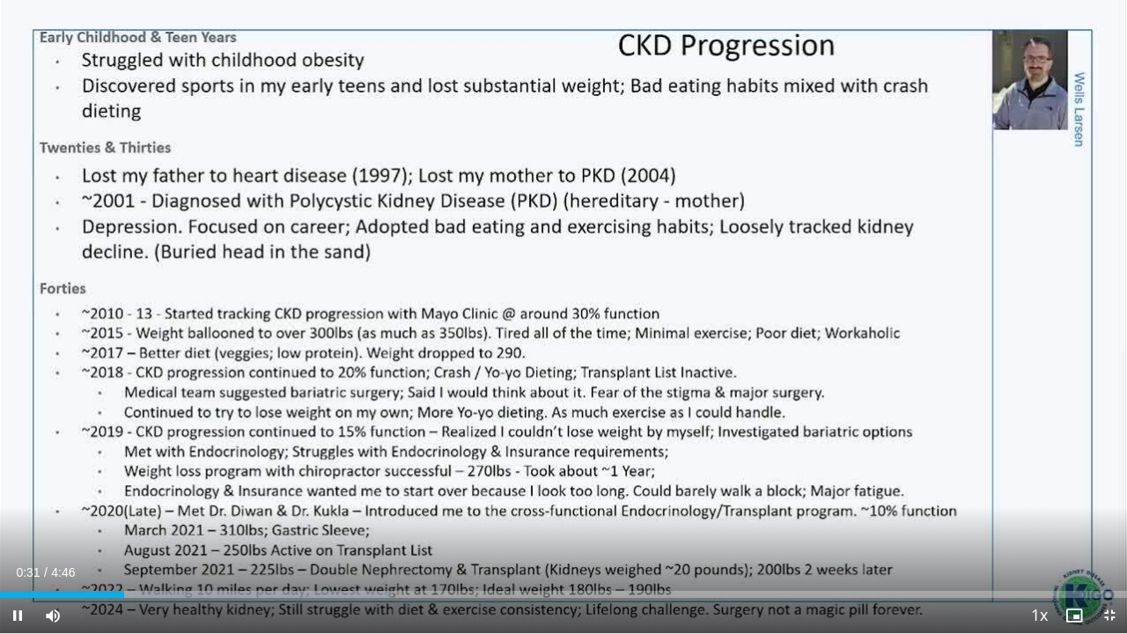
click at [708, 484] on video-js "**********" at bounding box center [563, 317] width 1127 height 634
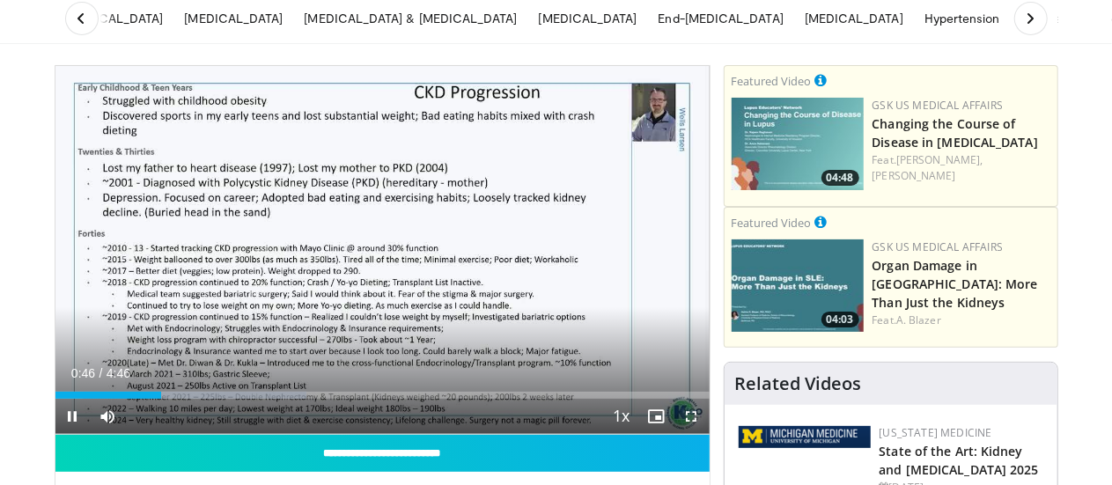
click at [706, 434] on span "Video Player" at bounding box center [691, 416] width 35 height 35
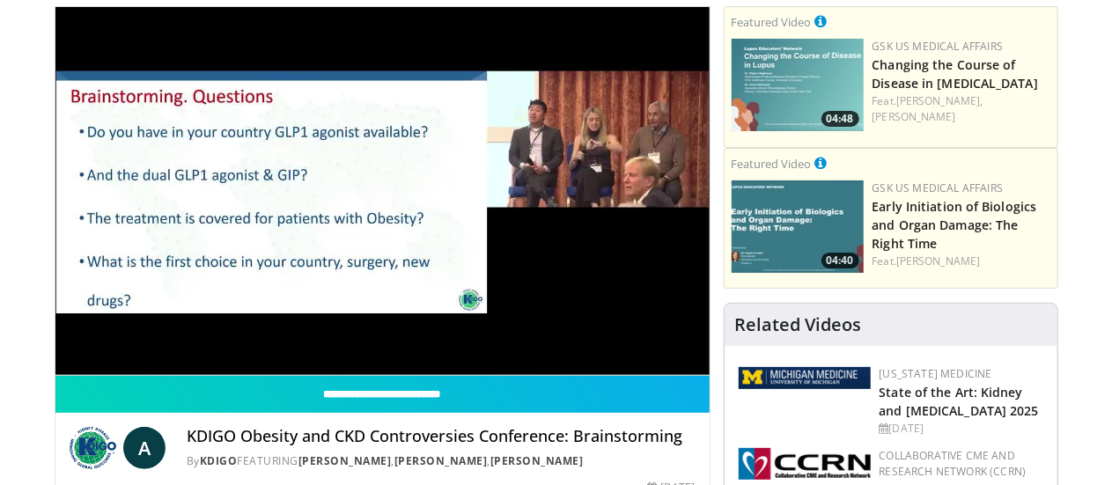
scroll to position [141, 0]
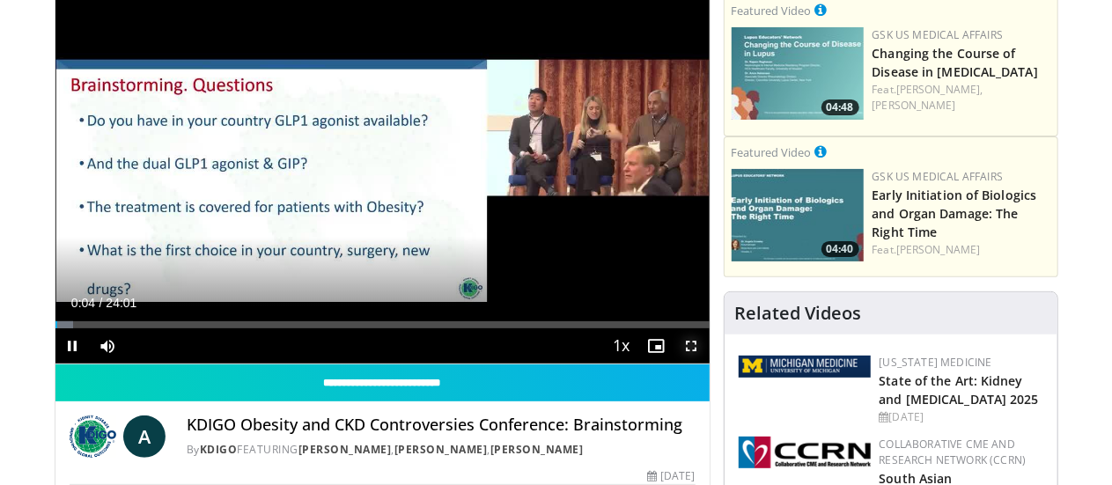
click at [704, 364] on span "Video Player" at bounding box center [691, 345] width 35 height 35
